Goal: Information Seeking & Learning: Learn about a topic

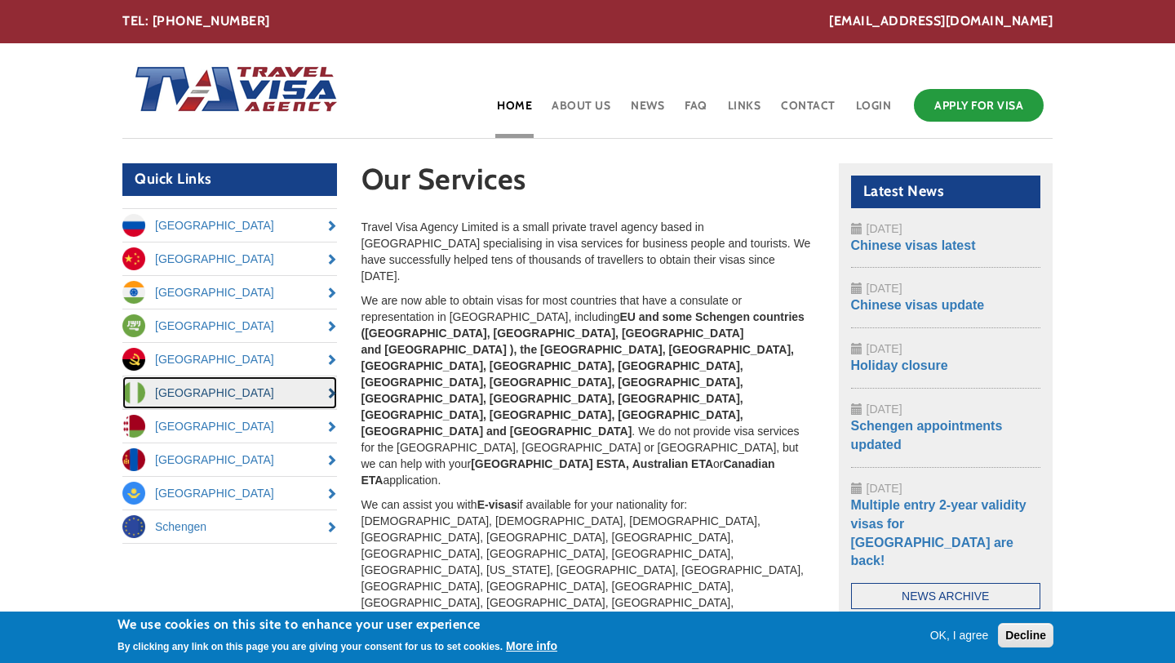
click at [295, 391] on link "[GEOGRAPHIC_DATA]" at bounding box center [229, 392] width 215 height 33
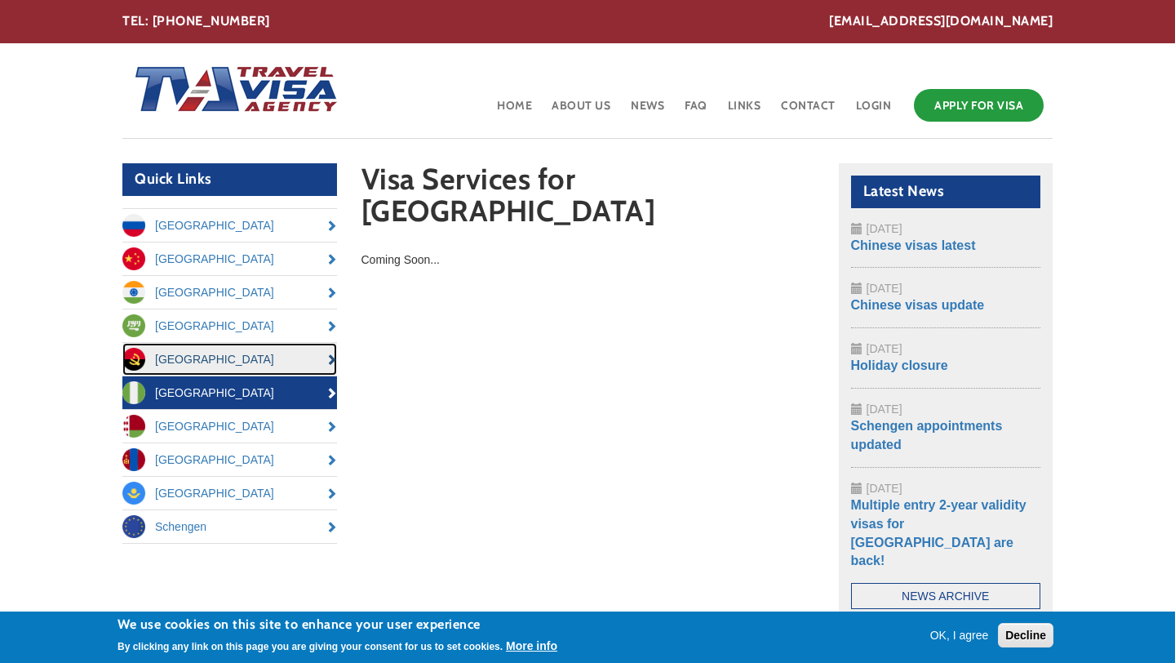
click at [292, 357] on link "[GEOGRAPHIC_DATA]" at bounding box center [229, 359] width 215 height 33
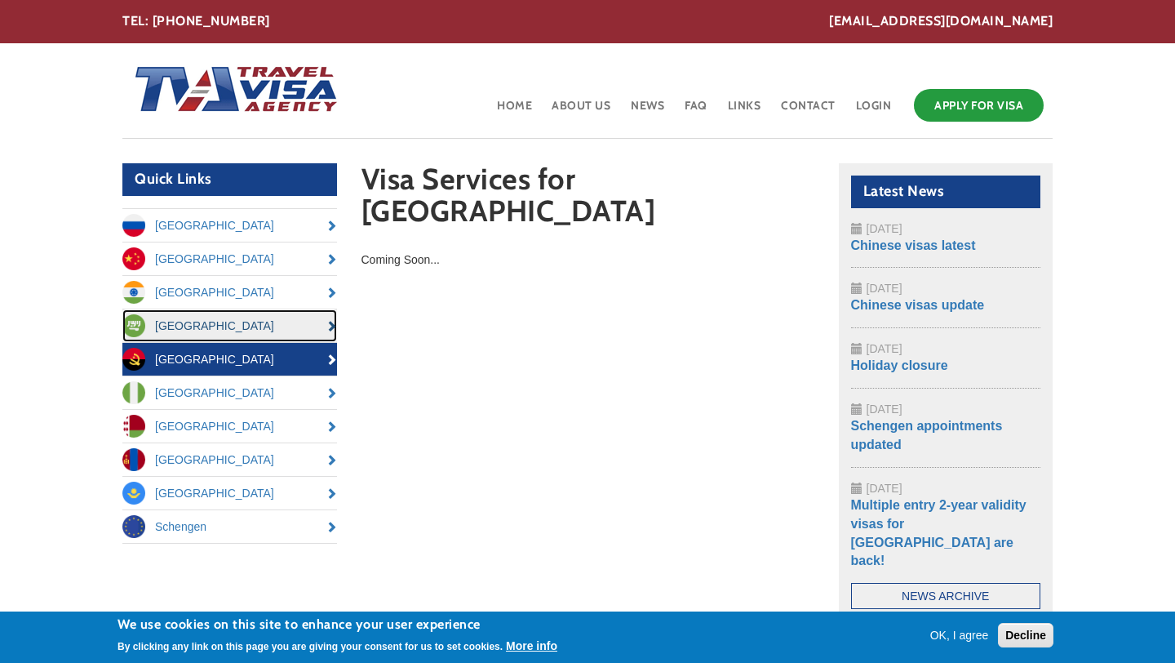
click at [296, 317] on link "[GEOGRAPHIC_DATA]" at bounding box center [229, 325] width 215 height 33
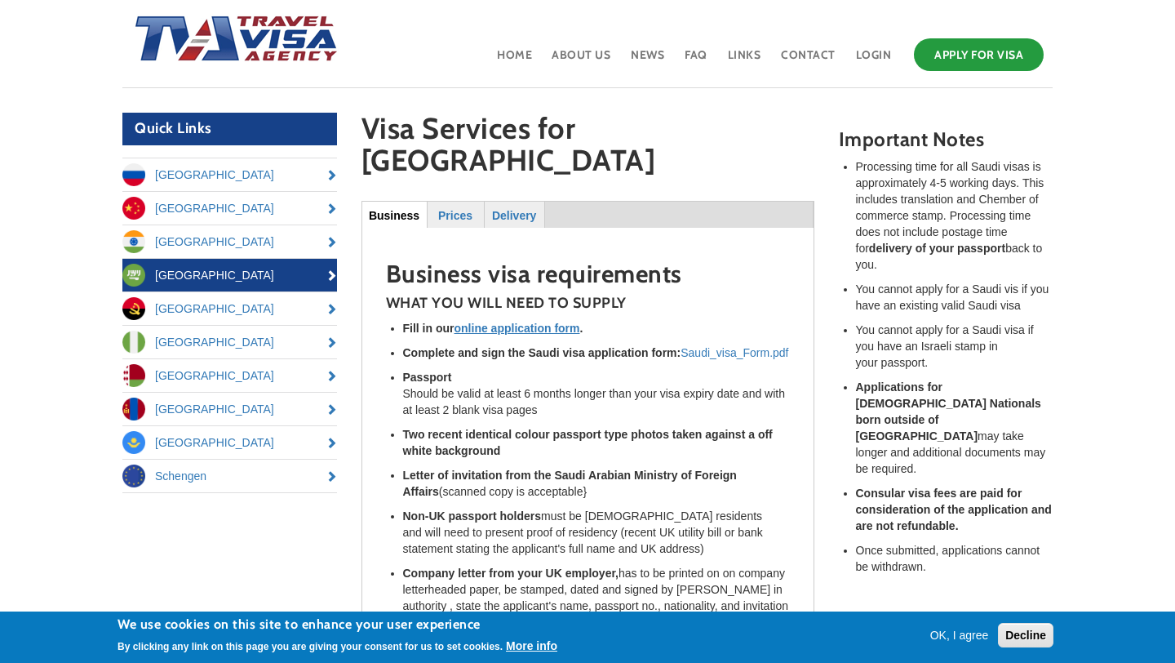
scroll to position [54, 0]
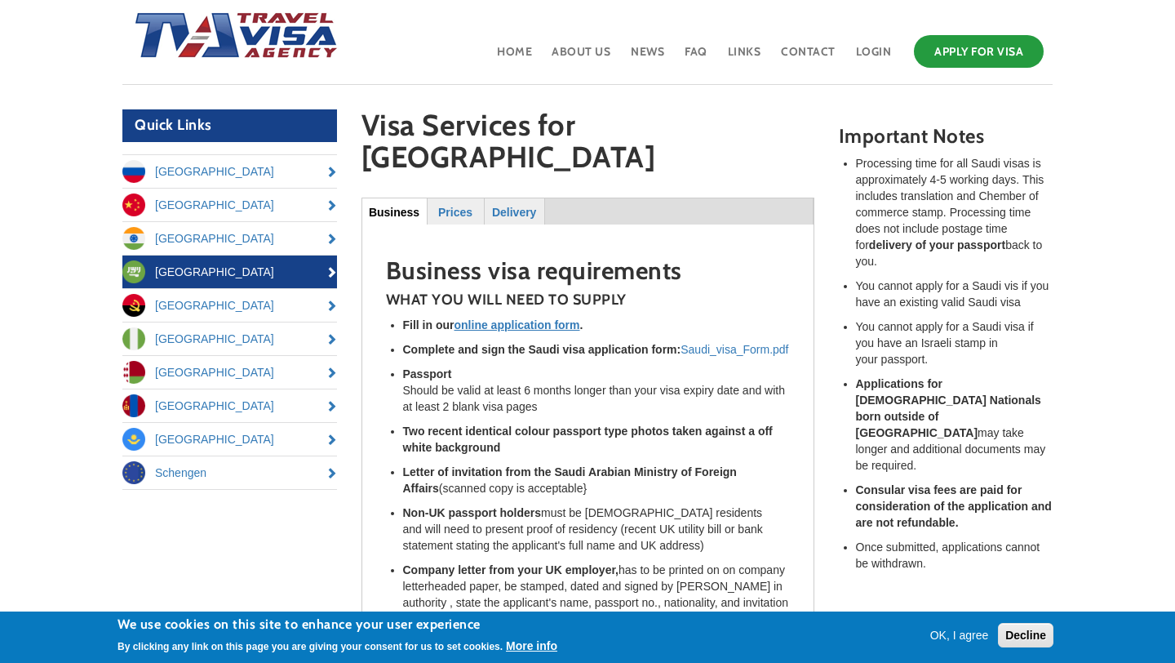
click at [273, 125] on h2 "Quick Links" at bounding box center [229, 125] width 215 height 33
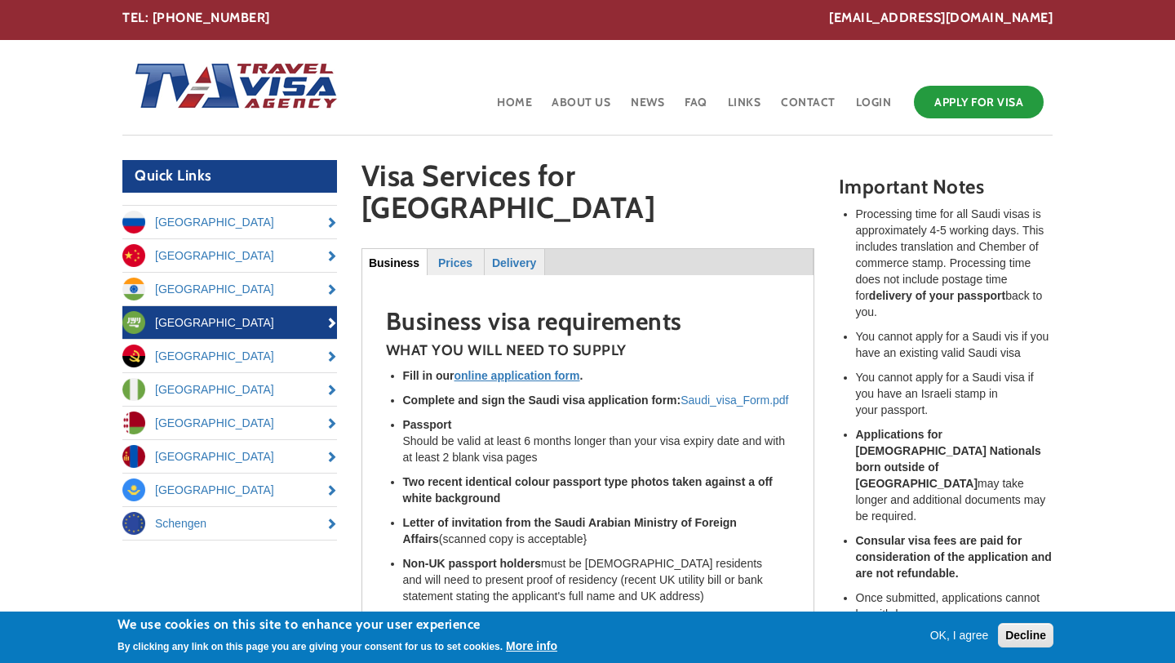
scroll to position [0, 0]
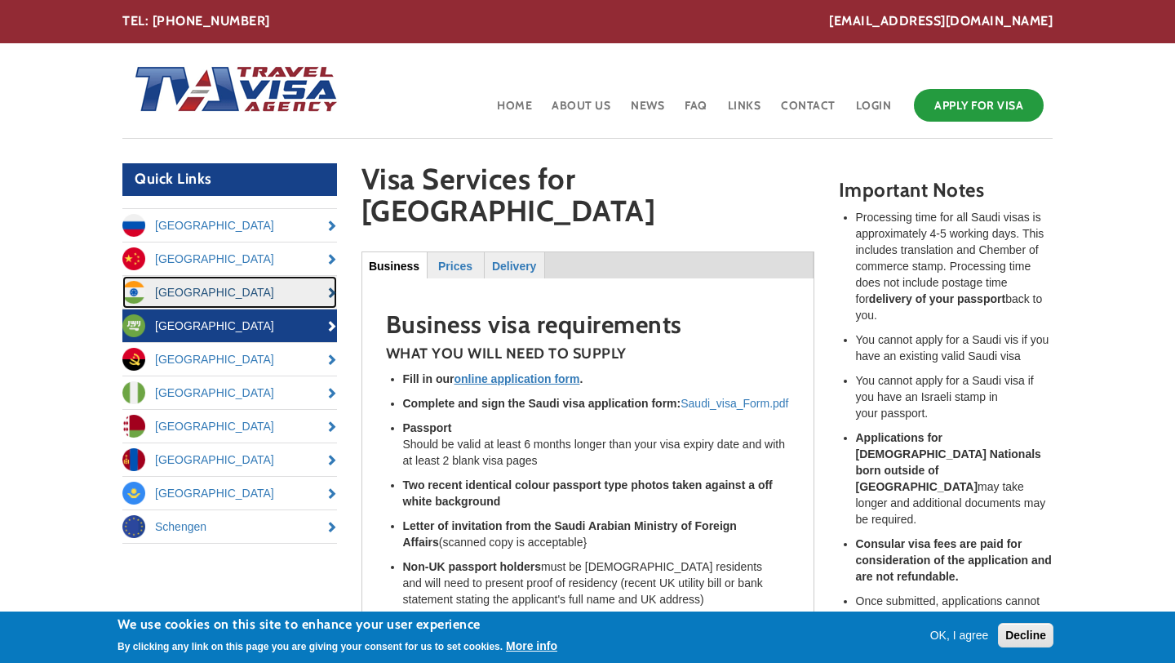
click at [256, 291] on link "[GEOGRAPHIC_DATA]" at bounding box center [229, 292] width 215 height 33
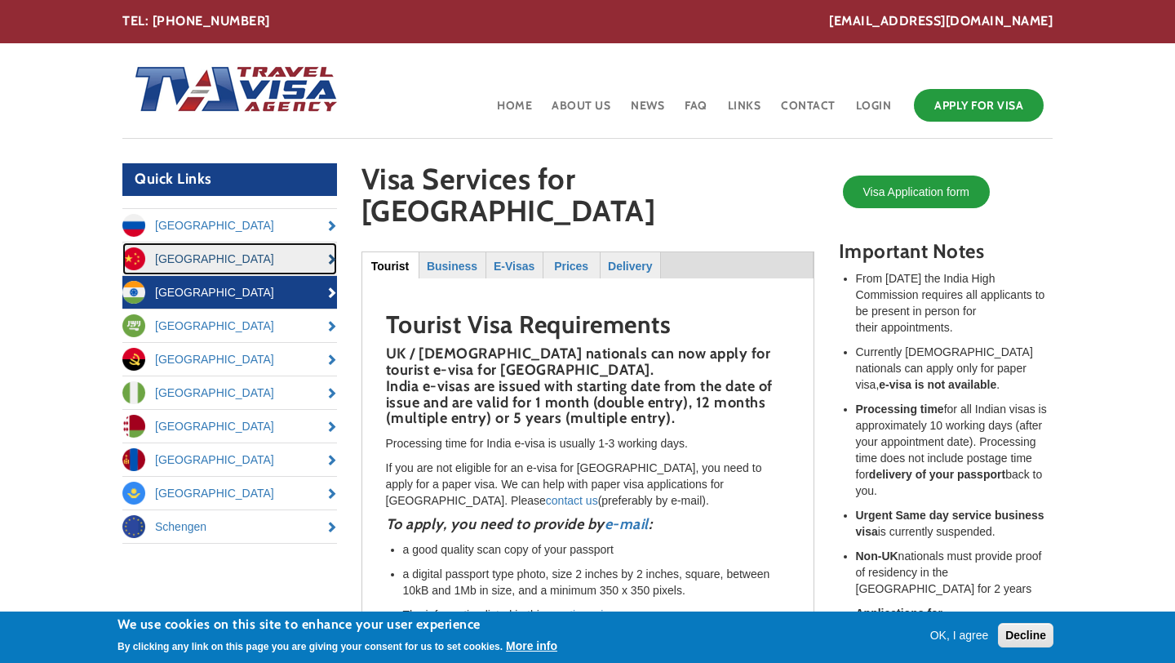
click at [193, 255] on link "[GEOGRAPHIC_DATA]" at bounding box center [229, 258] width 215 height 33
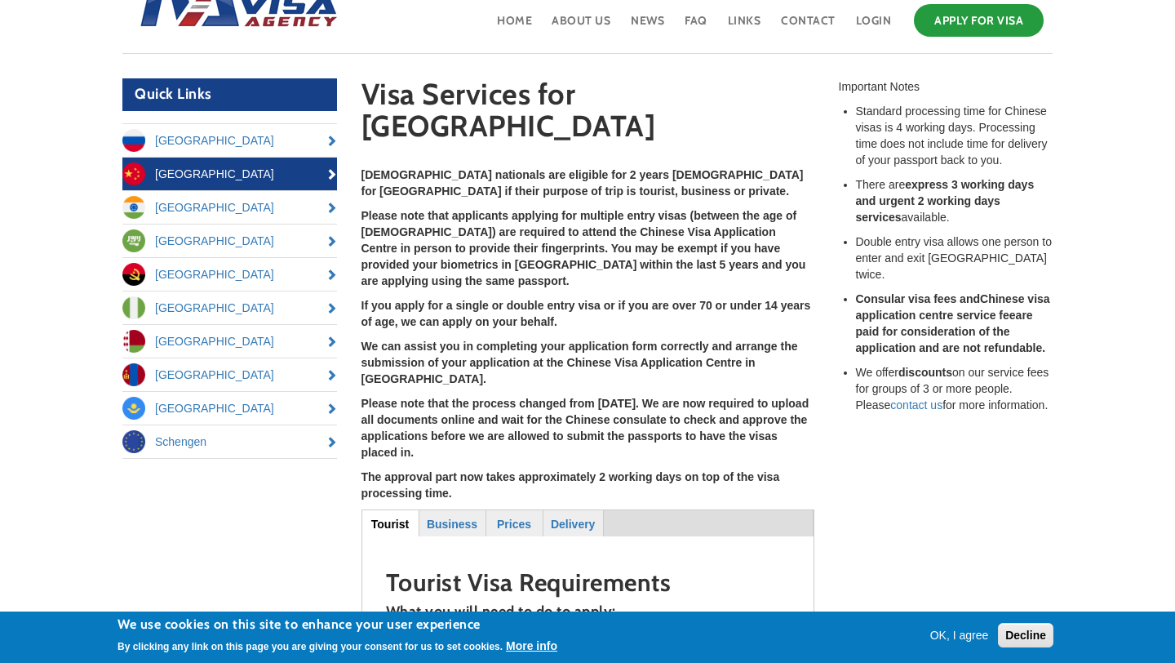
scroll to position [66, 0]
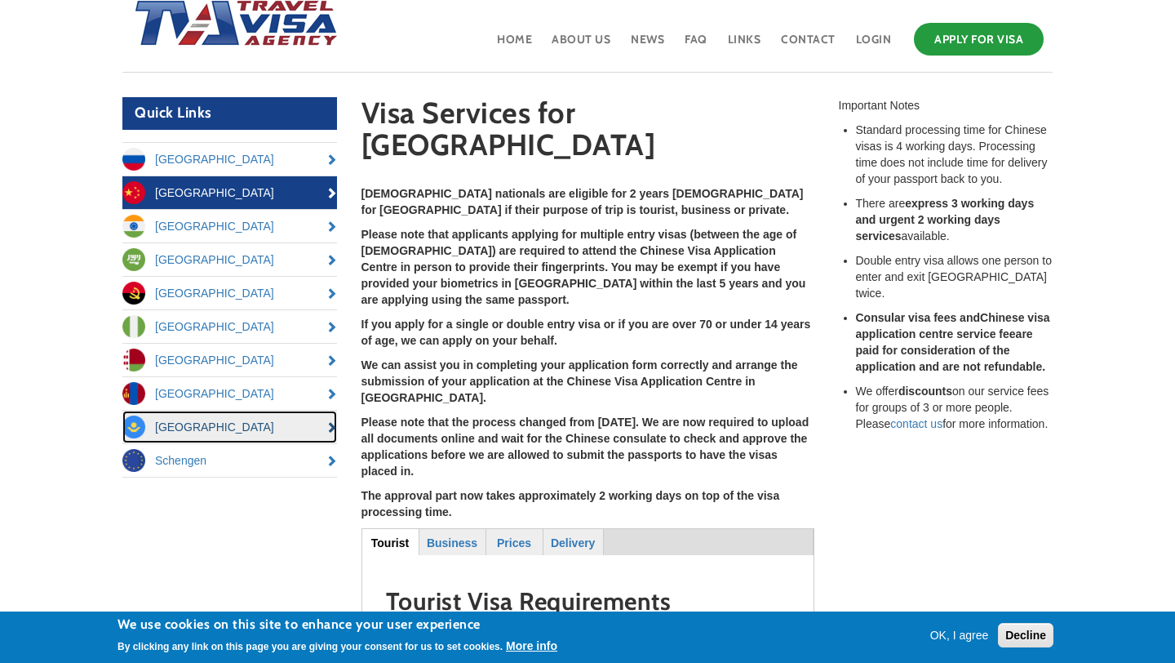
click at [208, 433] on link "[GEOGRAPHIC_DATA]" at bounding box center [229, 426] width 215 height 33
